Goal: Information Seeking & Learning: Check status

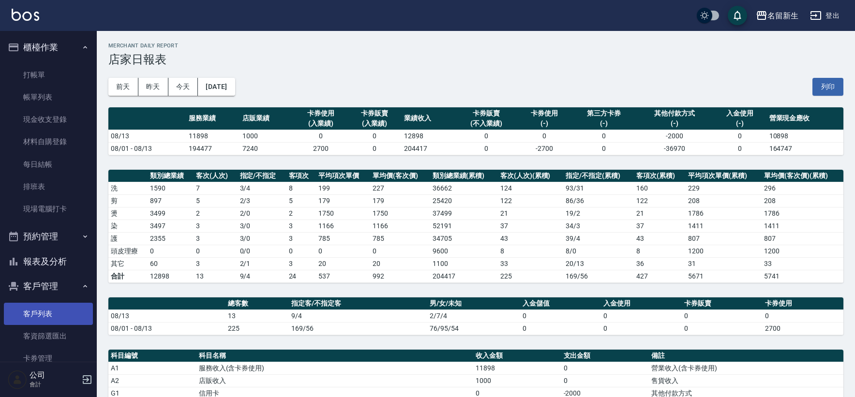
scroll to position [206, 0]
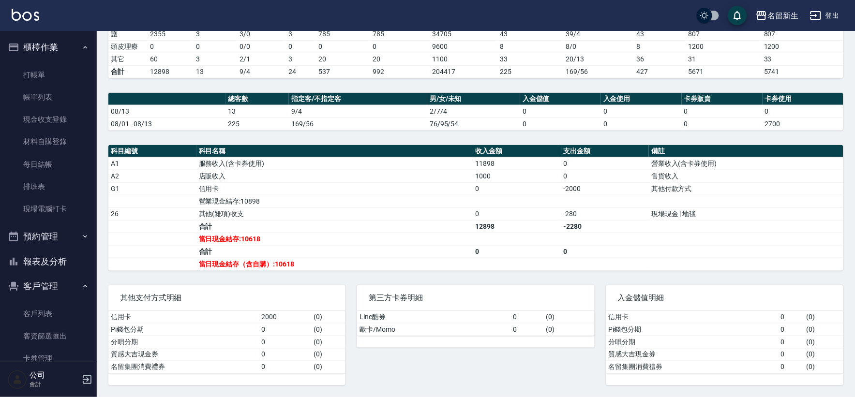
drag, startPoint x: 50, startPoint y: 309, endPoint x: 126, endPoint y: 282, distance: 80.7
click at [50, 309] on link "客戶列表" at bounding box center [48, 314] width 89 height 22
click at [51, 309] on link "客戶列表" at bounding box center [48, 314] width 89 height 22
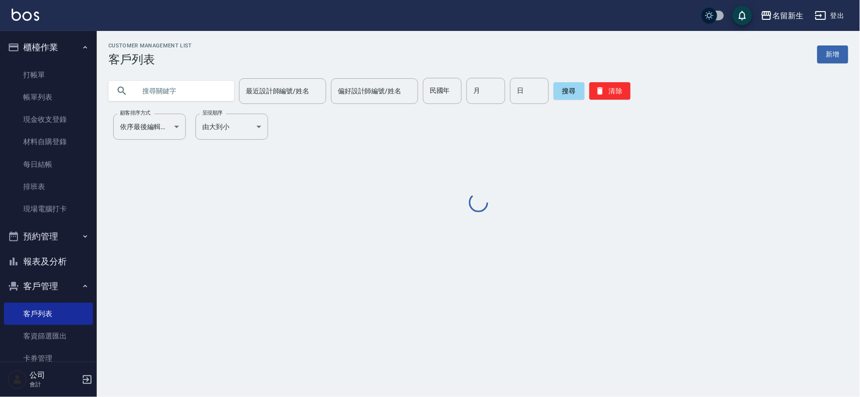
click at [207, 86] on input "text" at bounding box center [181, 91] width 91 height 26
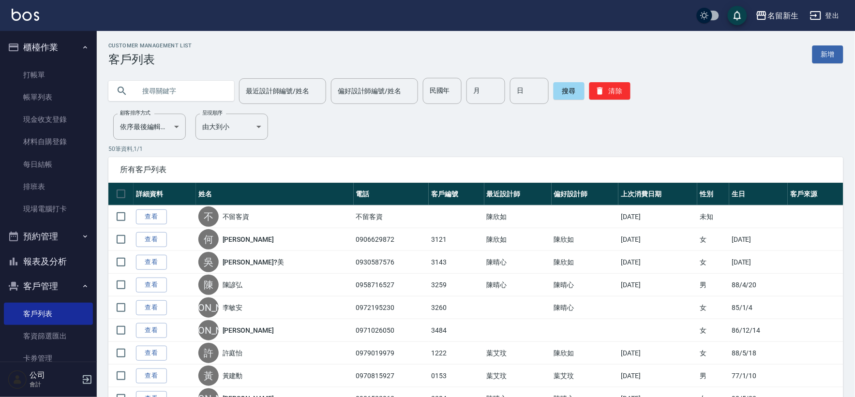
click at [207, 86] on input "text" at bounding box center [181, 91] width 91 height 26
type input "0924111888"
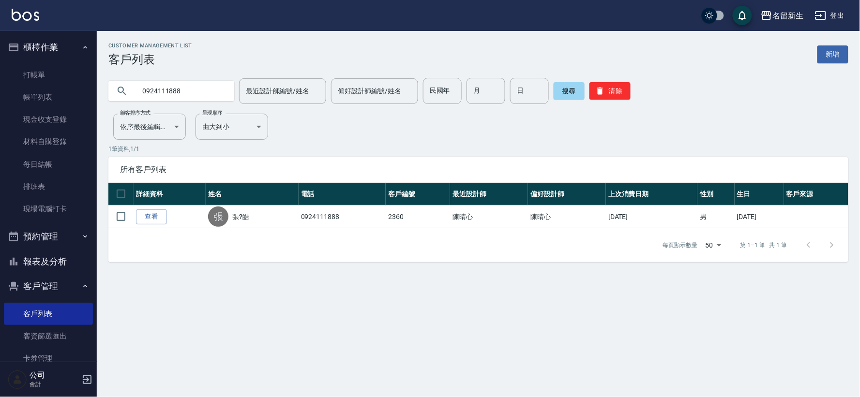
click at [58, 61] on ul "打帳單 帳單列表 現金收支登錄 材料自購登錄 每日結帳 排班表 現場電腦打卡" at bounding box center [48, 142] width 89 height 165
click at [58, 71] on link "打帳單" at bounding box center [48, 75] width 89 height 22
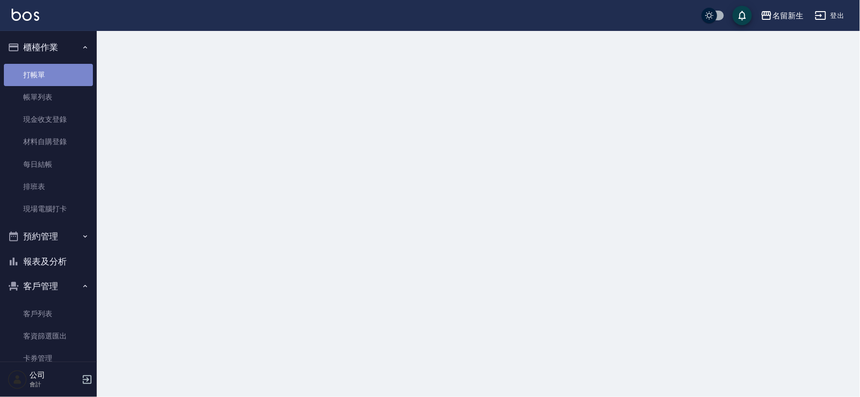
click at [58, 71] on link "打帳單" at bounding box center [48, 75] width 89 height 22
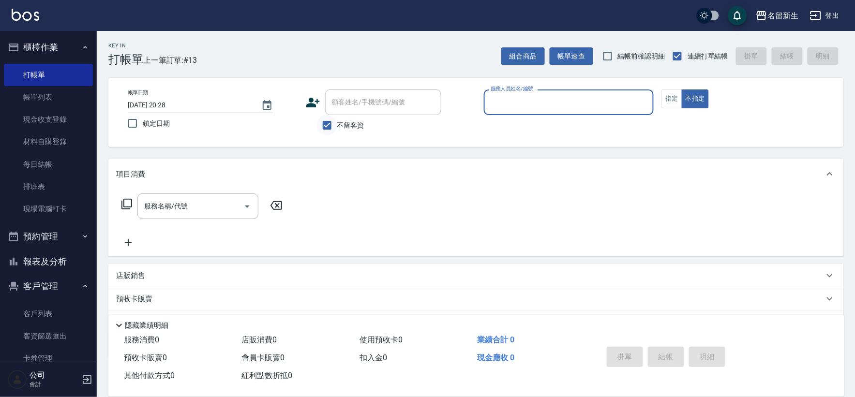
click at [328, 118] on input "不留客資" at bounding box center [327, 125] width 20 height 20
checkbox input "false"
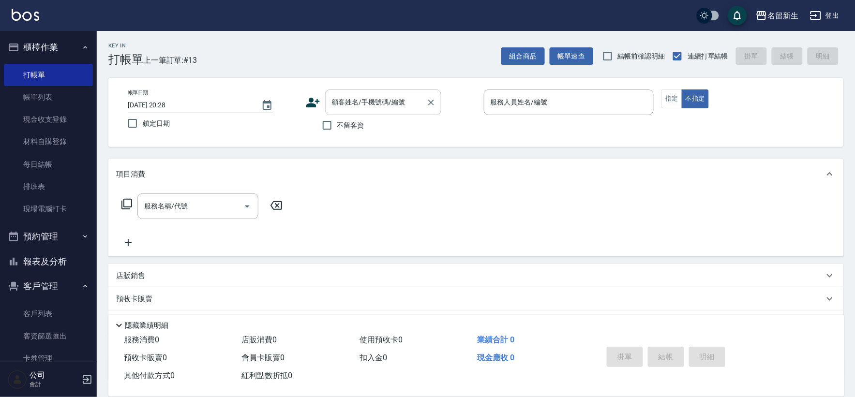
click at [341, 106] on div "顧客姓名/手機號碼/編號 顧客姓名/手機號碼/編號" at bounding box center [383, 103] width 116 height 26
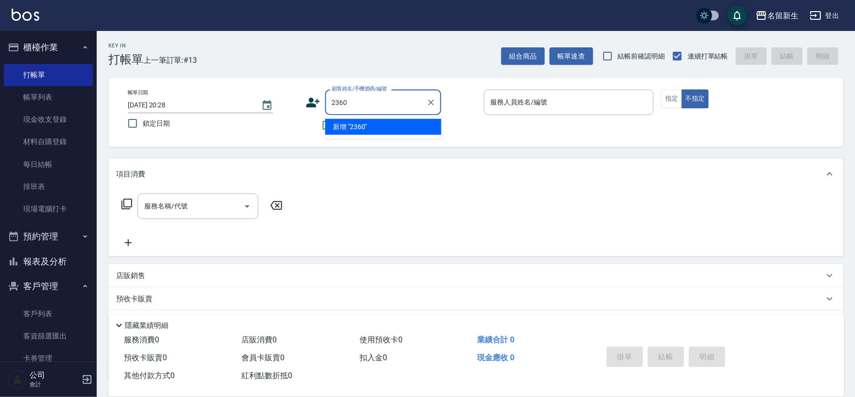
type input "2360"
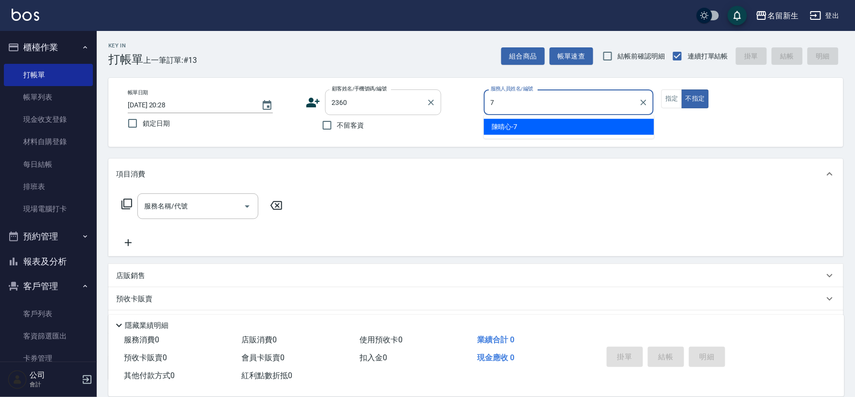
type input "7"
type button "false"
type input "[PERSON_NAME]-7"
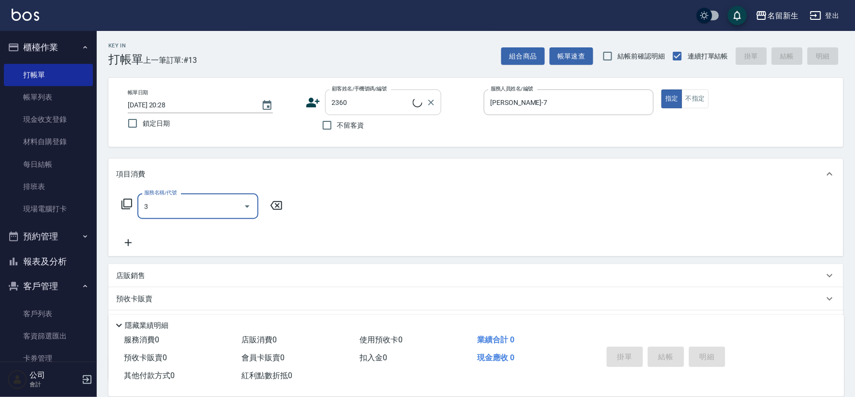
type input "31"
type input "張?皓/0924111888/2360"
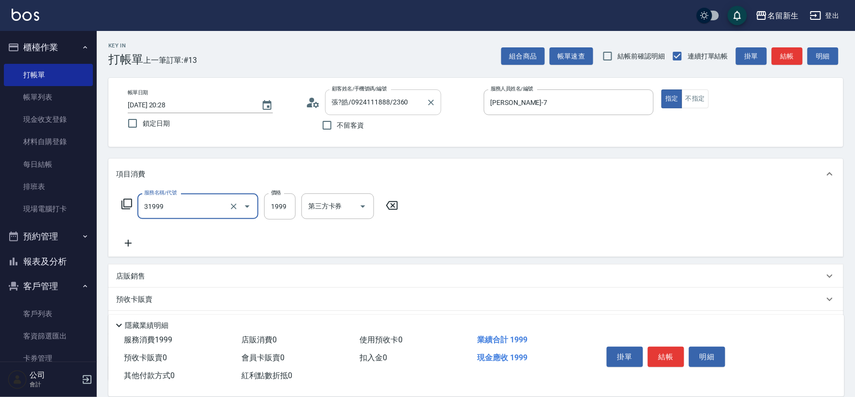
type input "1999以下燙髮(31999)"
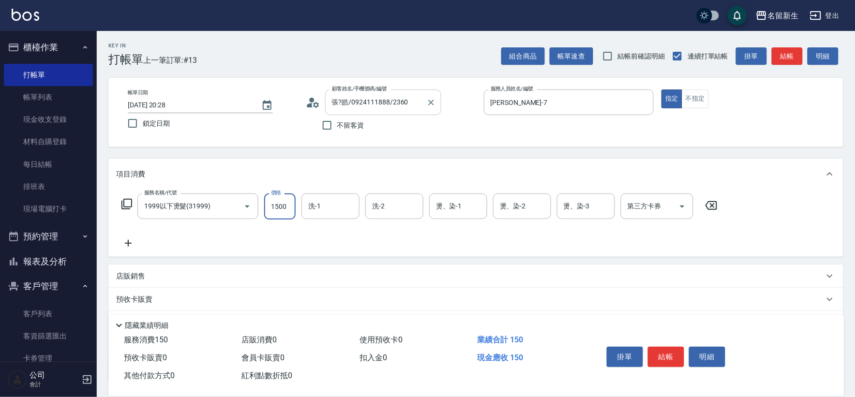
type input "1500"
type input "9"
type input "公司-99"
click at [336, 213] on input "洗-1" at bounding box center [330, 206] width 49 height 17
type input "公司-99"
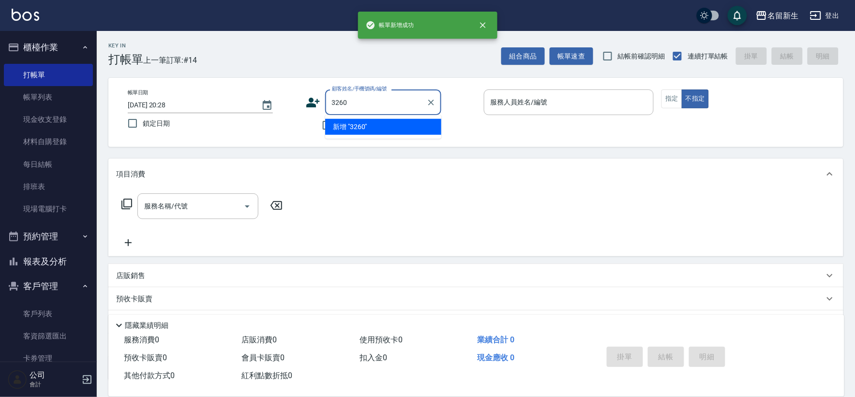
type input "3260"
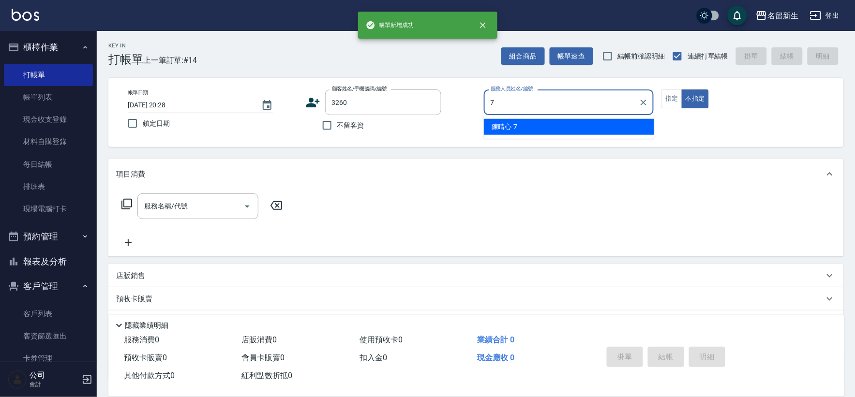
type input "[PERSON_NAME]-7"
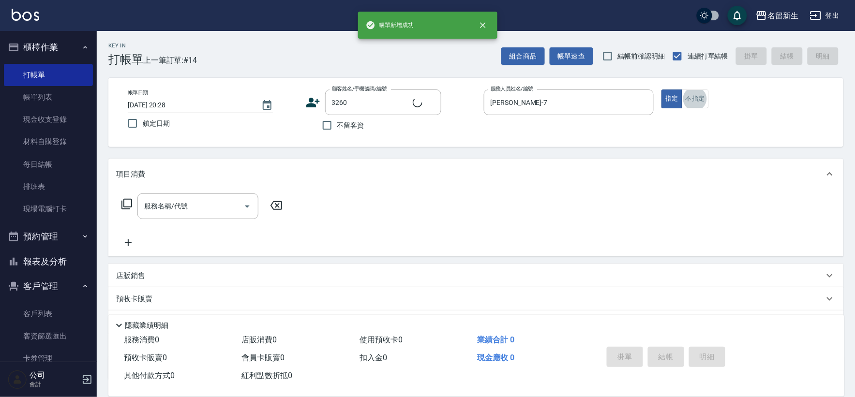
type input "[PERSON_NAME]/0972195230/3260"
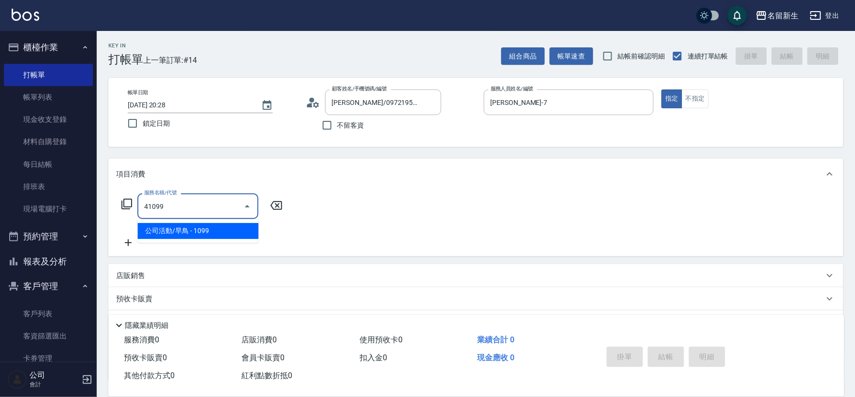
type input "公司活動/早鳥(41099)"
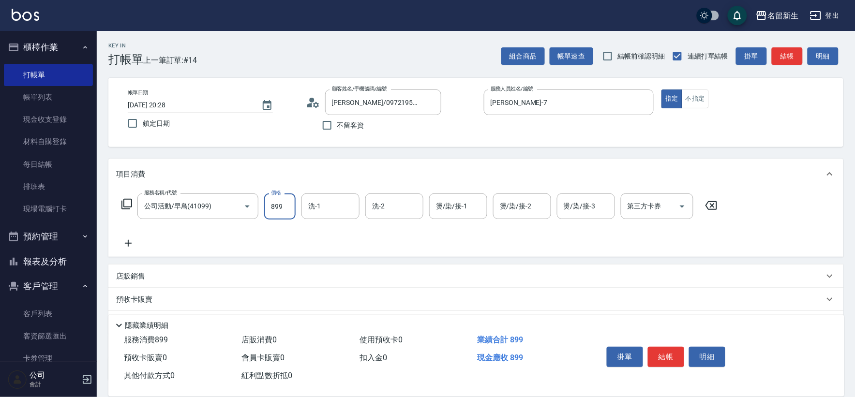
type input "899"
type input "公司-99"
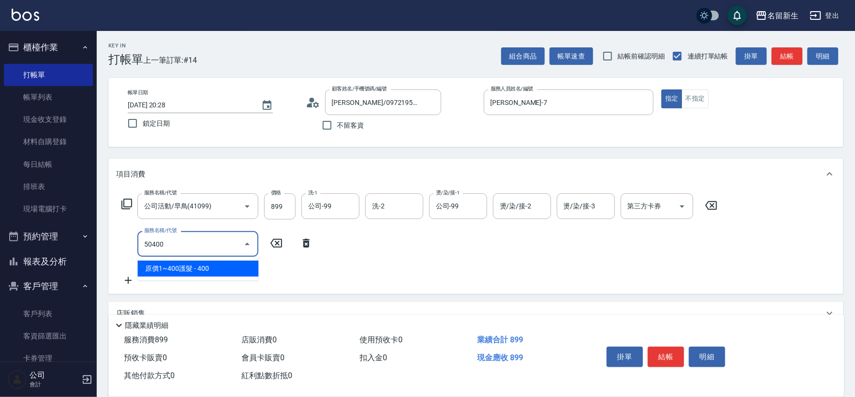
type input "原價1~400護髮(50400)"
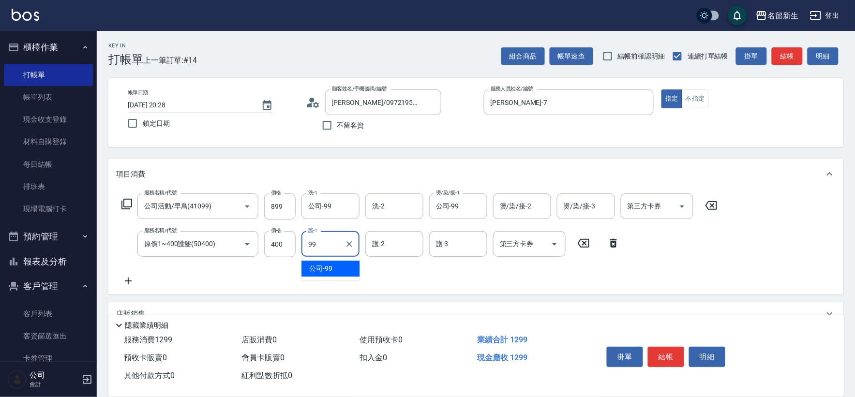
type input "公司-99"
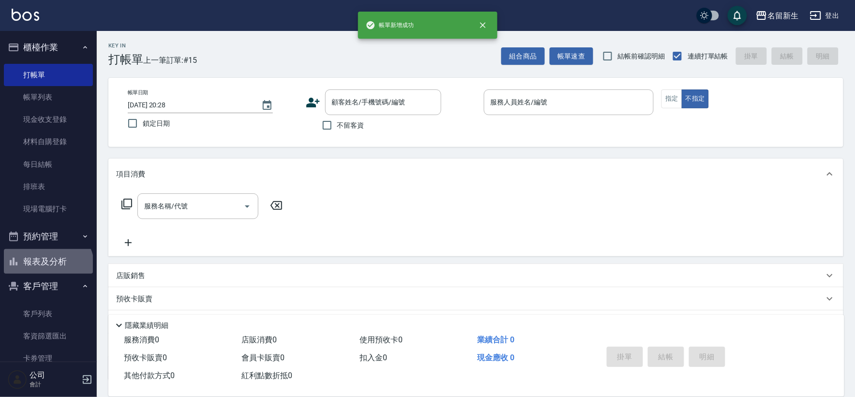
click at [47, 267] on button "報表及分析" at bounding box center [48, 261] width 89 height 25
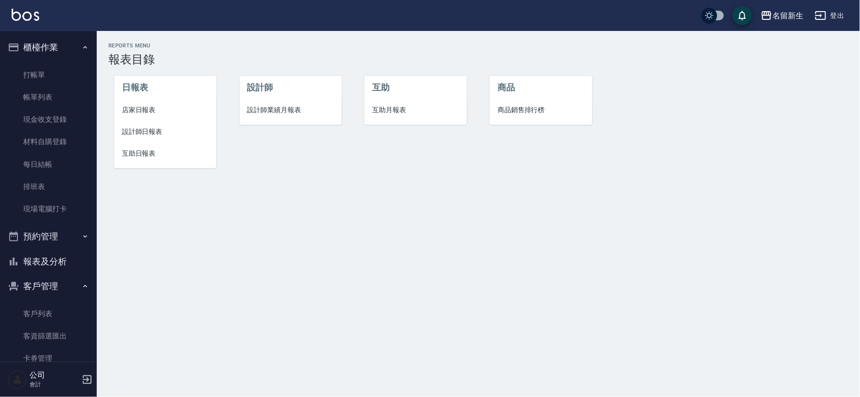
click at [148, 146] on li "互助日報表" at bounding box center [165, 154] width 102 height 22
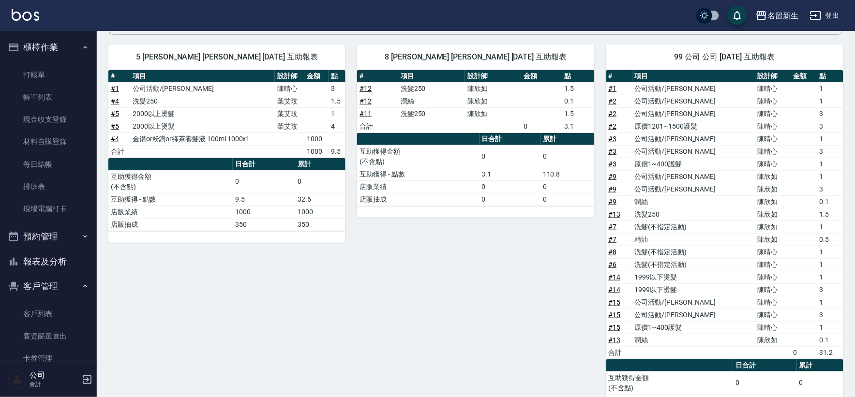
scroll to position [158, 0]
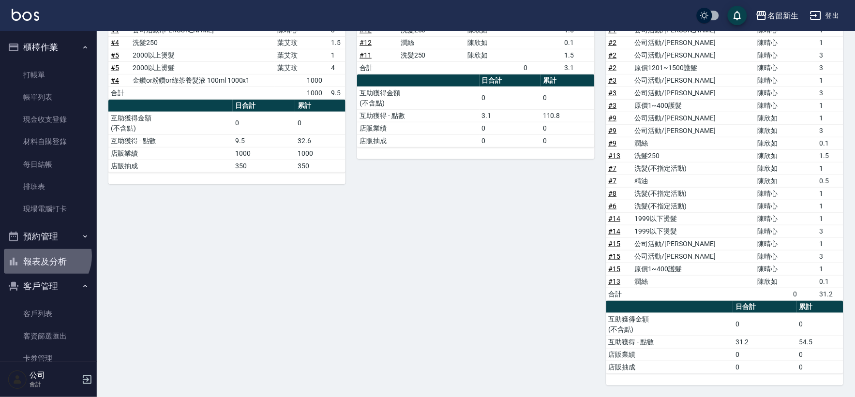
click at [45, 256] on button "報表及分析" at bounding box center [48, 261] width 89 height 25
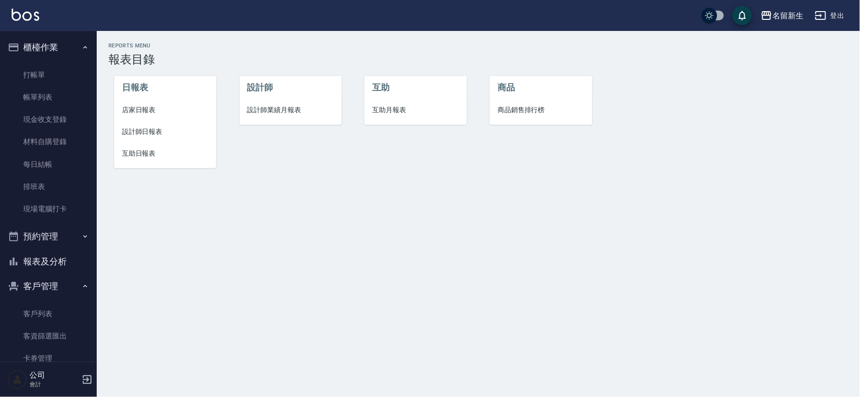
click at [126, 107] on span "店家日報表" at bounding box center [165, 110] width 87 height 10
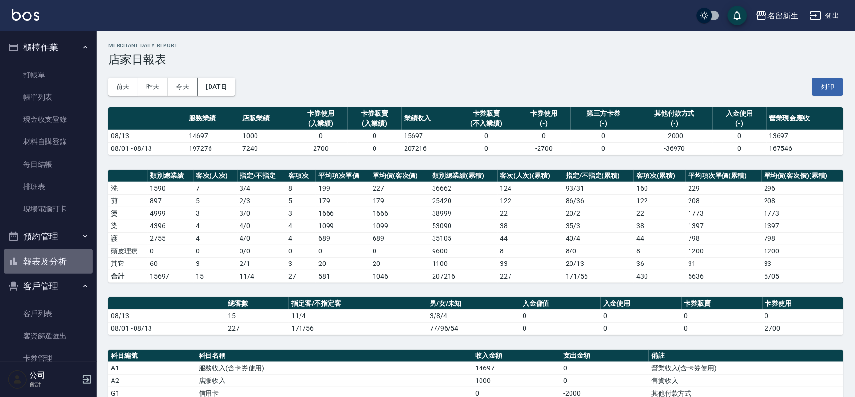
click at [55, 257] on button "報表及分析" at bounding box center [48, 261] width 89 height 25
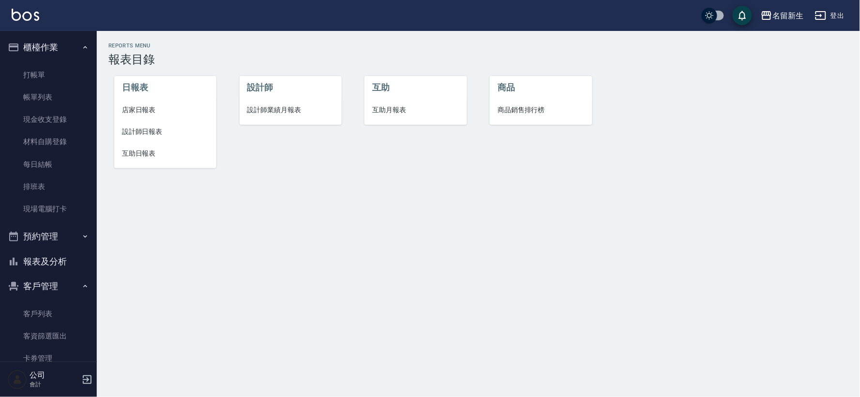
click at [160, 156] on span "互助日報表" at bounding box center [165, 154] width 87 height 10
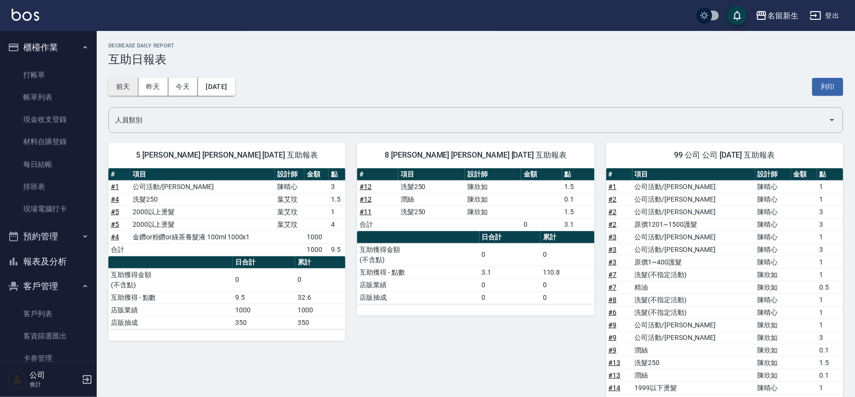
click at [129, 93] on button "前天" at bounding box center [123, 87] width 30 height 18
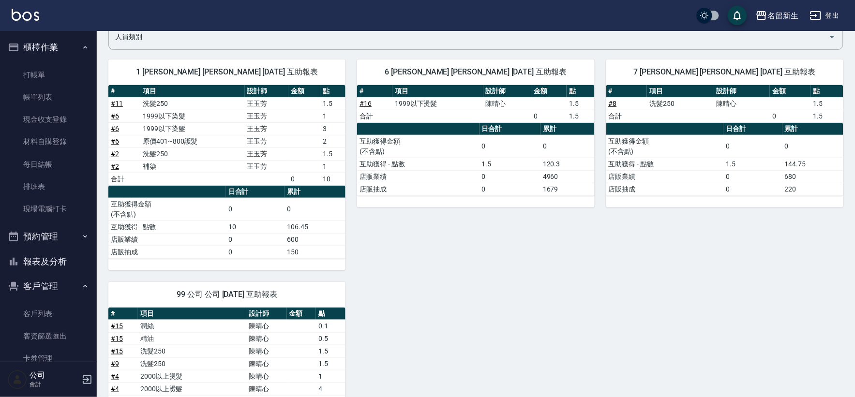
scroll to position [322, 0]
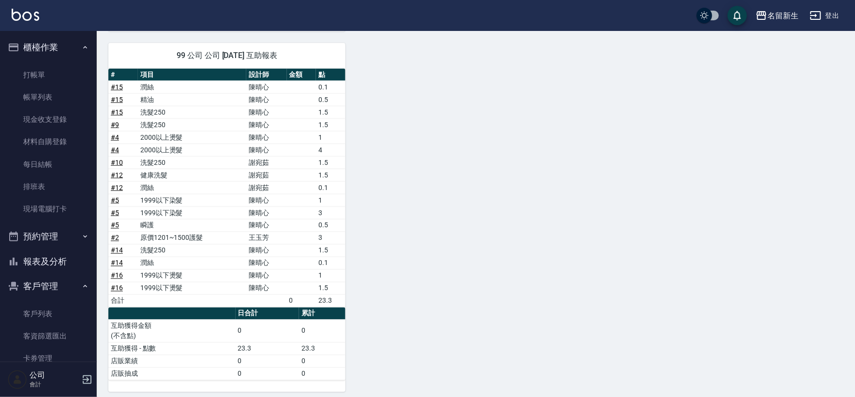
click at [67, 265] on button "報表及分析" at bounding box center [48, 261] width 89 height 25
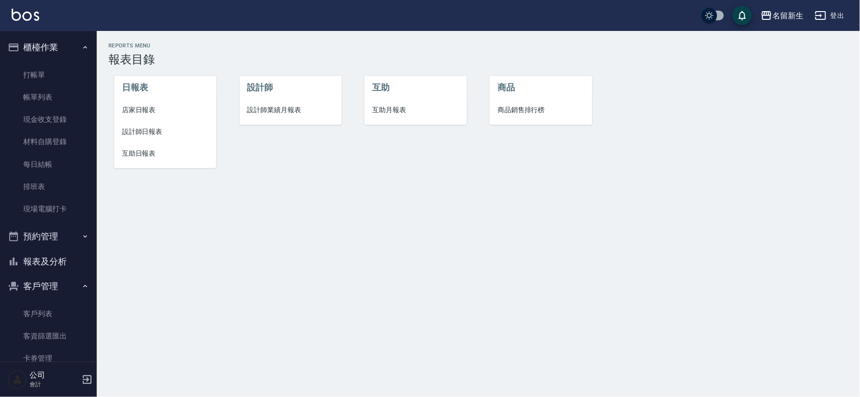
click at [150, 110] on span "店家日報表" at bounding box center [165, 110] width 87 height 10
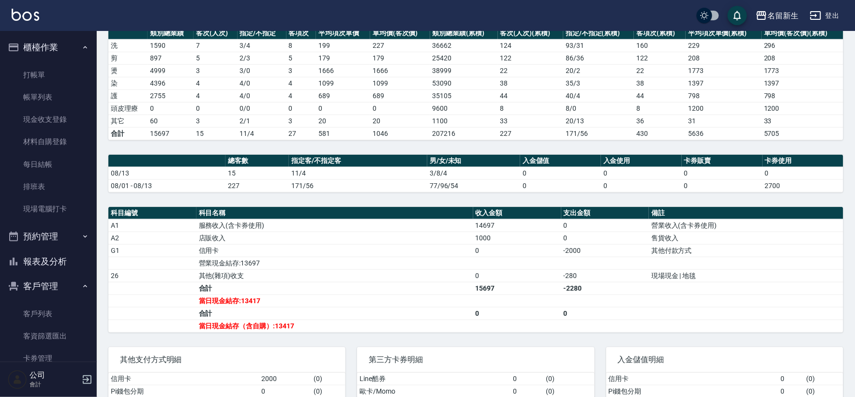
scroll to position [206, 0]
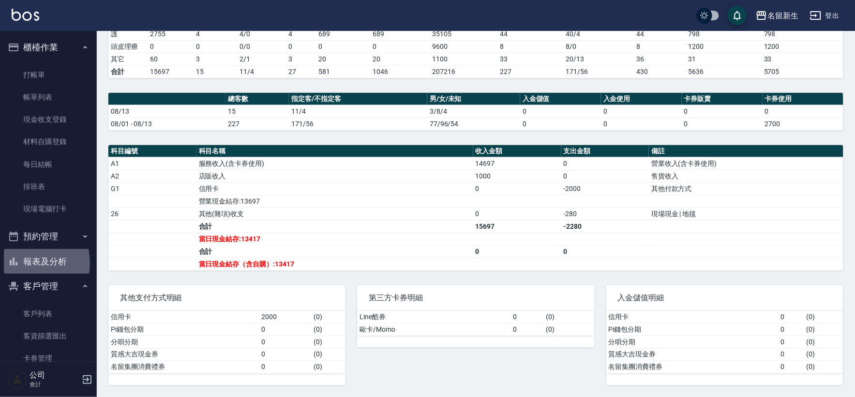
click at [21, 263] on button "報表及分析" at bounding box center [48, 261] width 89 height 25
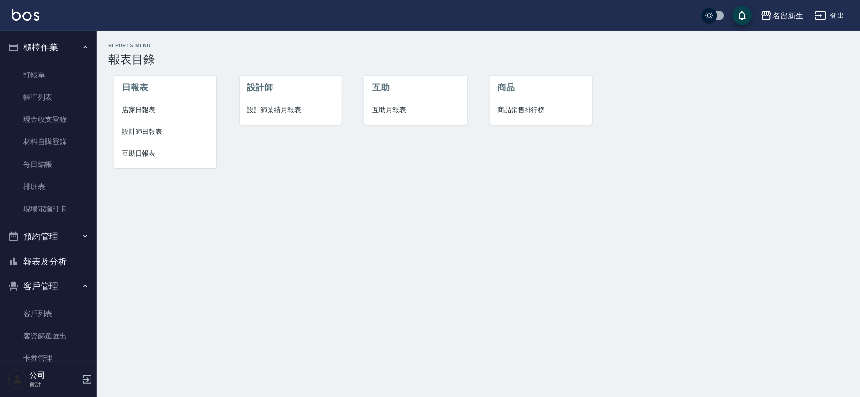
click at [136, 149] on span "互助日報表" at bounding box center [165, 154] width 87 height 10
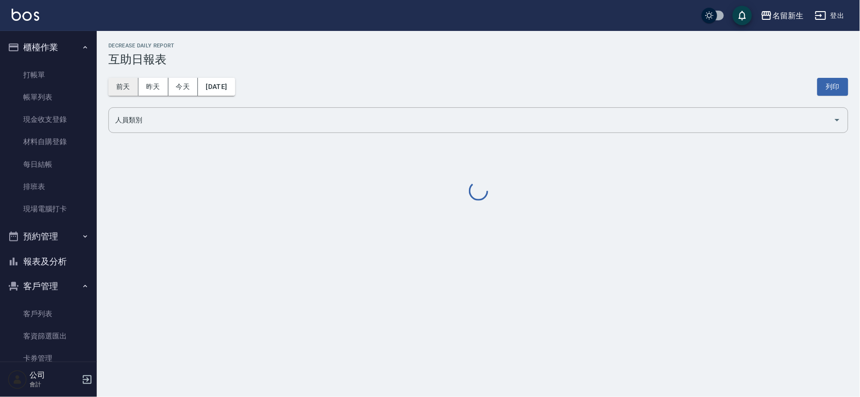
click at [119, 89] on button "前天" at bounding box center [123, 87] width 30 height 18
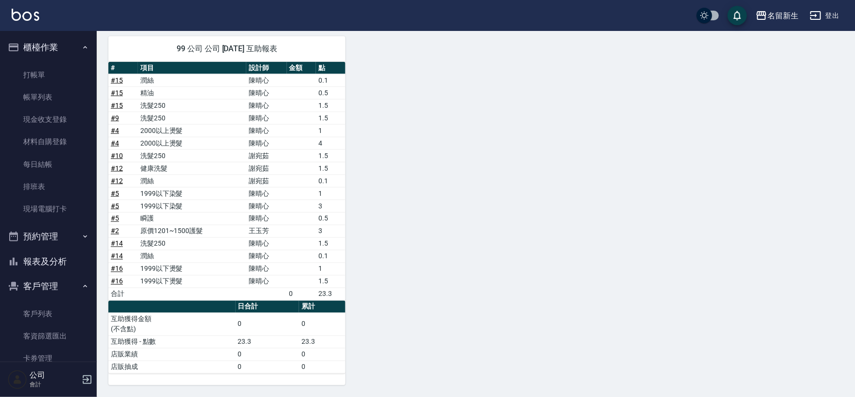
scroll to position [115, 0]
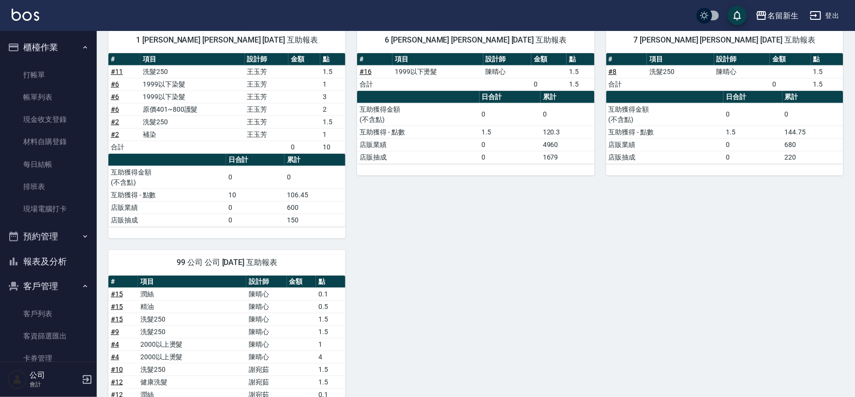
click at [29, 252] on button "報表及分析" at bounding box center [48, 261] width 89 height 25
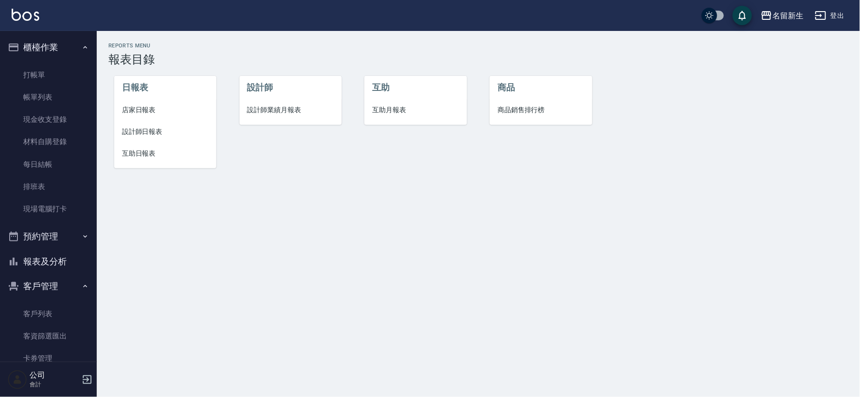
click at [158, 114] on span "店家日報表" at bounding box center [165, 110] width 87 height 10
